Goal: Check status

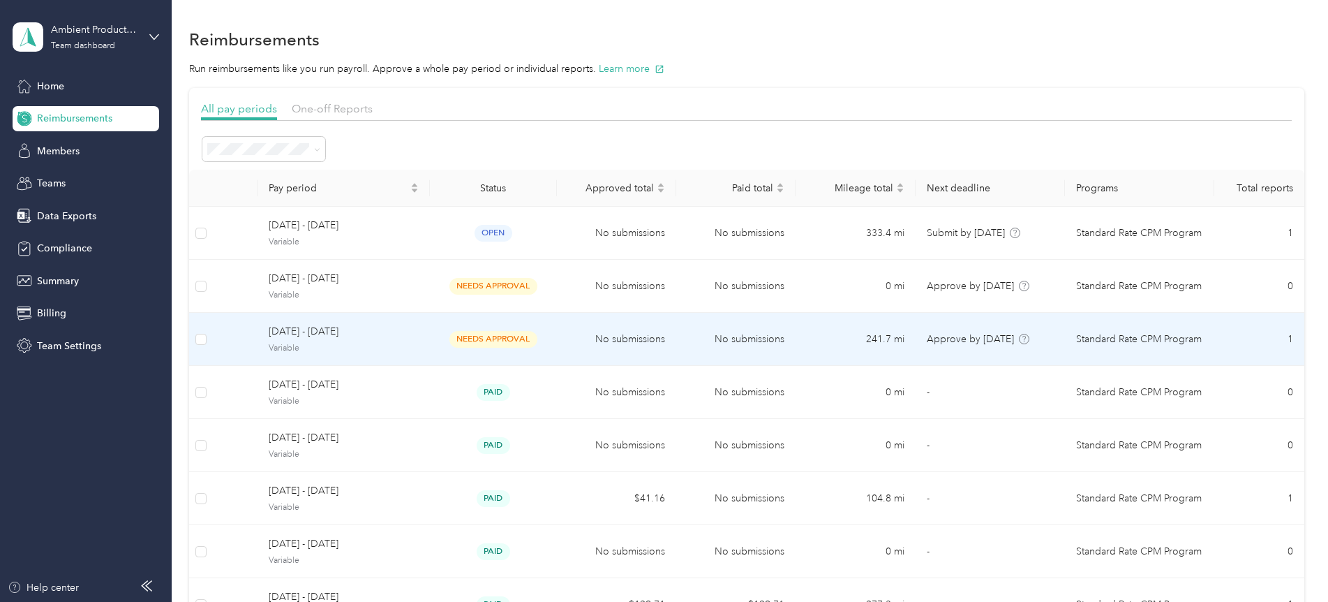
click at [553, 336] on td "needs approval" at bounding box center [493, 339] width 127 height 53
